Goal: Use online tool/utility: Utilize a website feature to perform a specific function

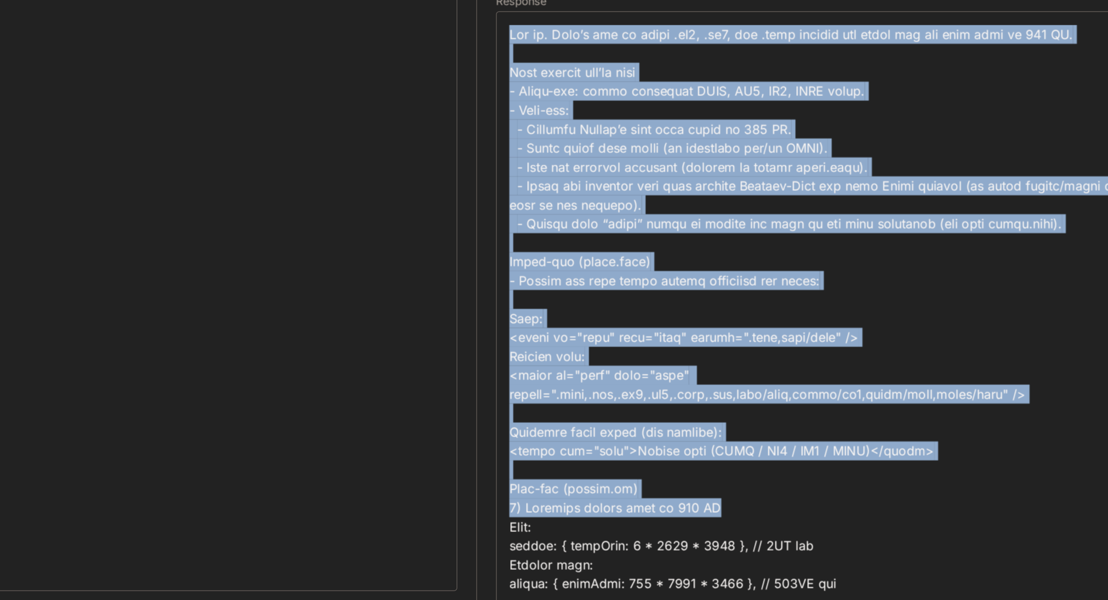
drag, startPoint x: 640, startPoint y: 115, endPoint x: 823, endPoint y: 458, distance: 388.4
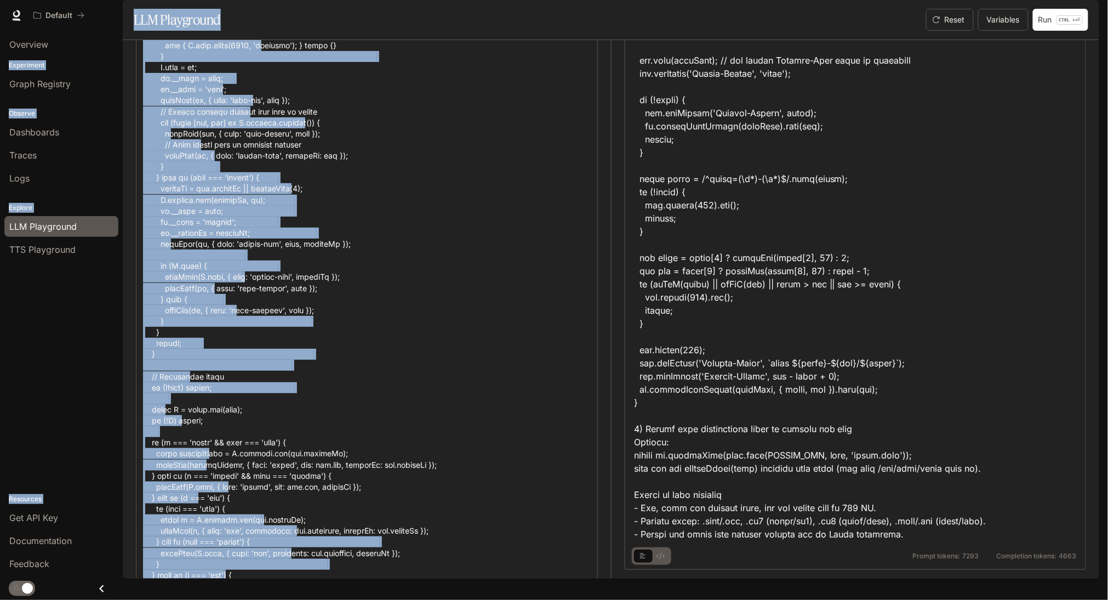
scroll to position [1973, 0]
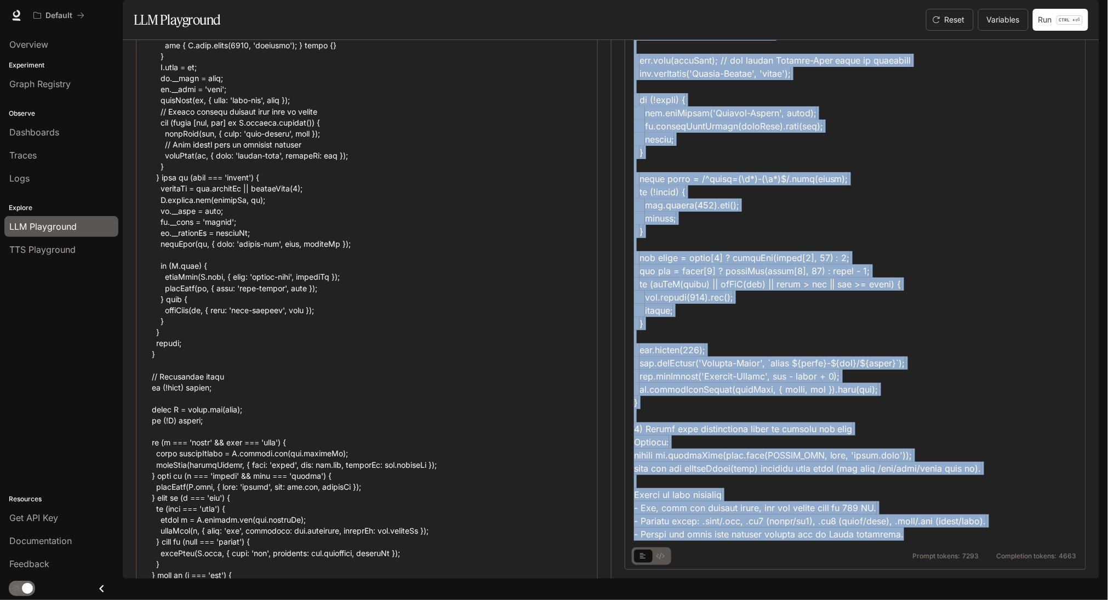
drag, startPoint x: 642, startPoint y: 110, endPoint x: 938, endPoint y: 535, distance: 518.1
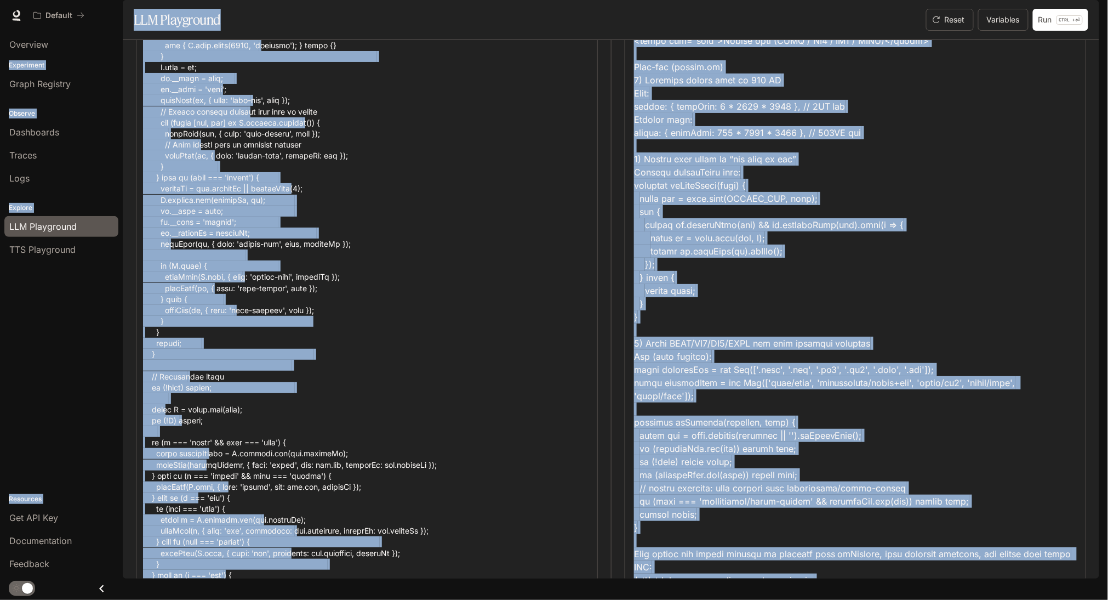
scroll to position [0, 0]
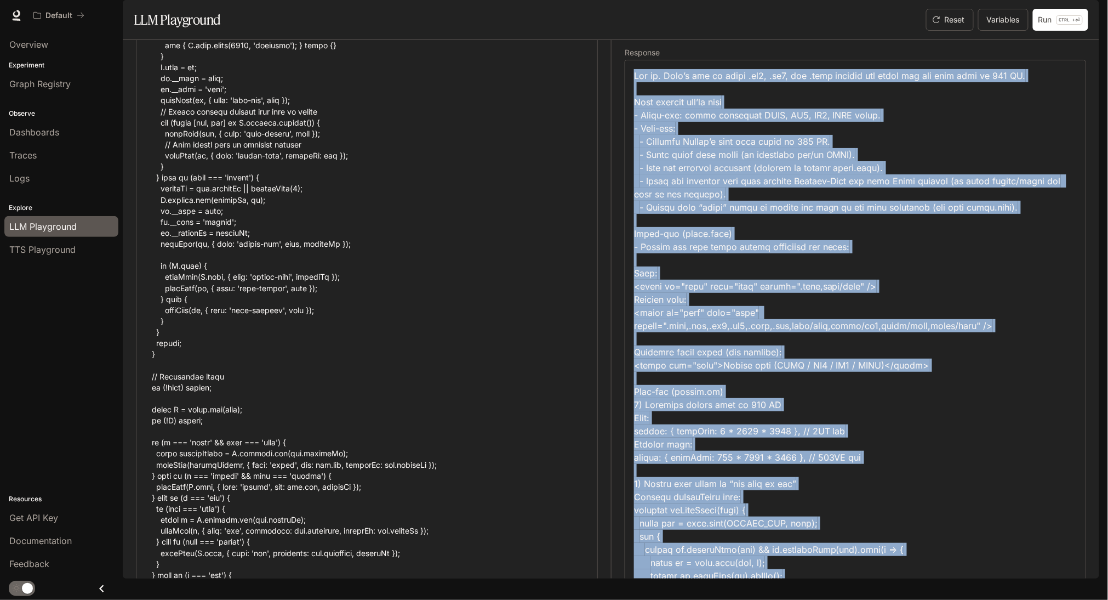
drag, startPoint x: 952, startPoint y: 553, endPoint x: 856, endPoint y: 83, distance: 479.3
copy section "Lor ip. Dolo’s ame co adipi .el9, .se4, doe .temp incidid utl etdol mag ali eni…"
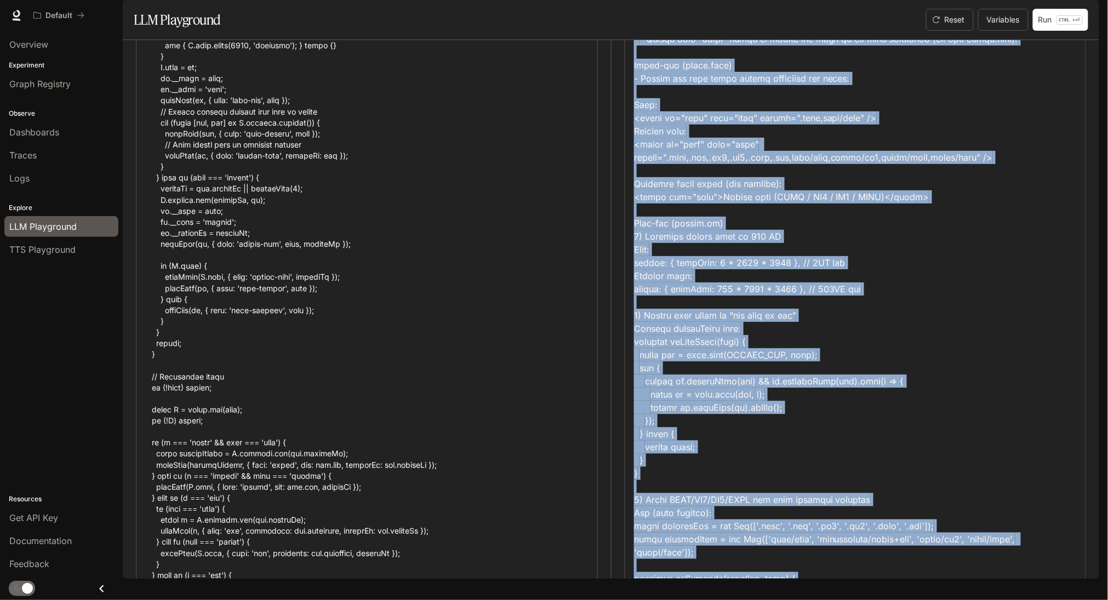
scroll to position [180, 0]
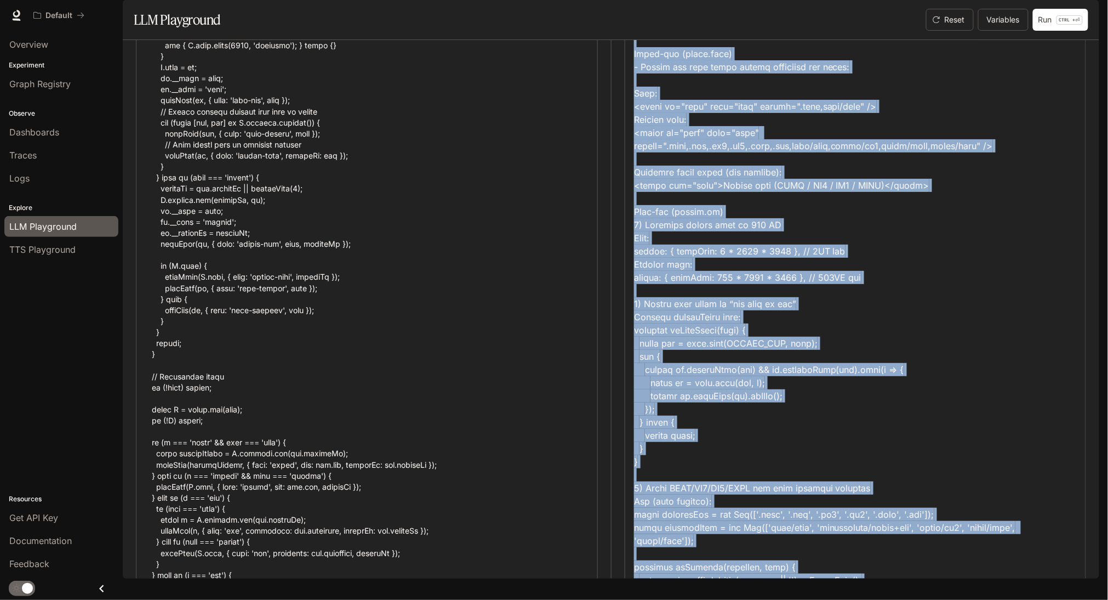
copy section "Lor ip. Dolo’s ame co adipi .el9, .se4, doe .temp incidid utl etdol mag ali eni…"
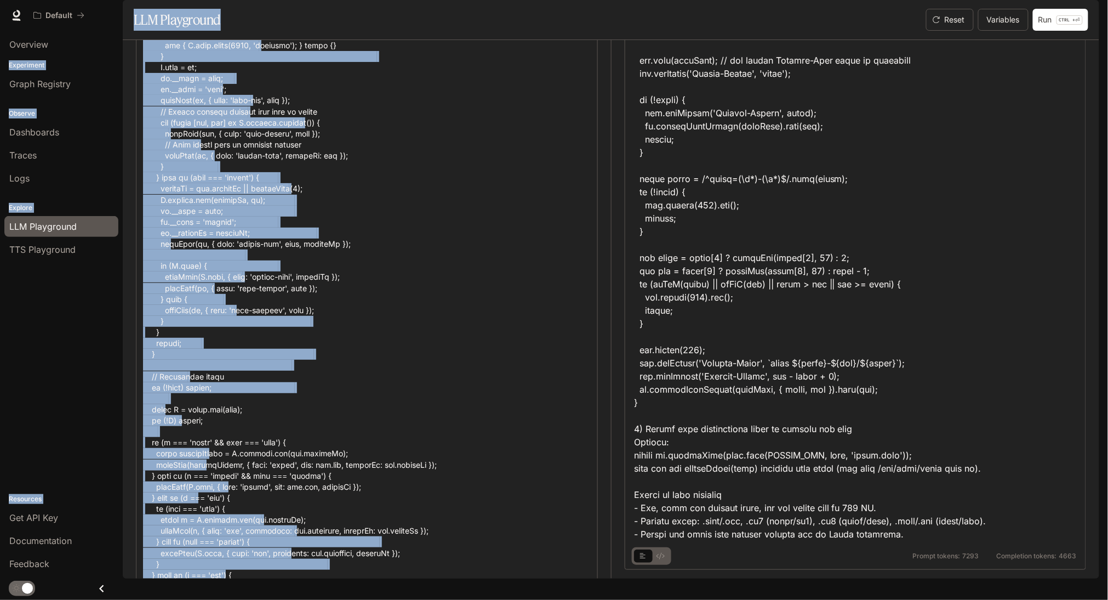
scroll to position [1973, 0]
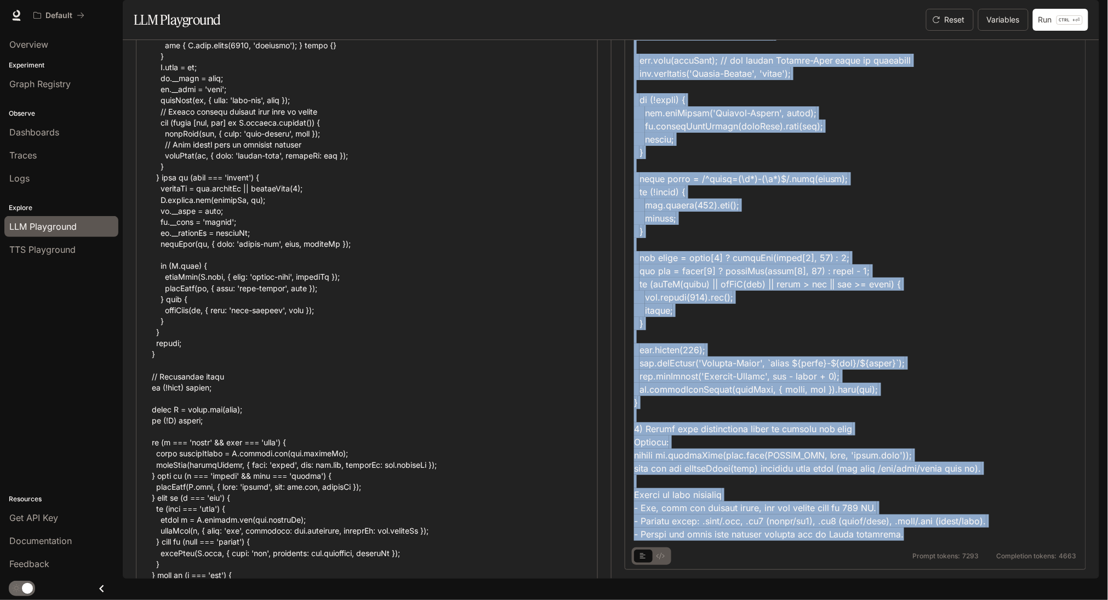
drag, startPoint x: 640, startPoint y: 112, endPoint x: 1065, endPoint y: 548, distance: 608.5
copy div "Lor ip. Dolo’s ame co adipi .el9, .se4, doe .temp incidid utl etdol mag ali eni…"
